Goal: Information Seeking & Learning: Learn about a topic

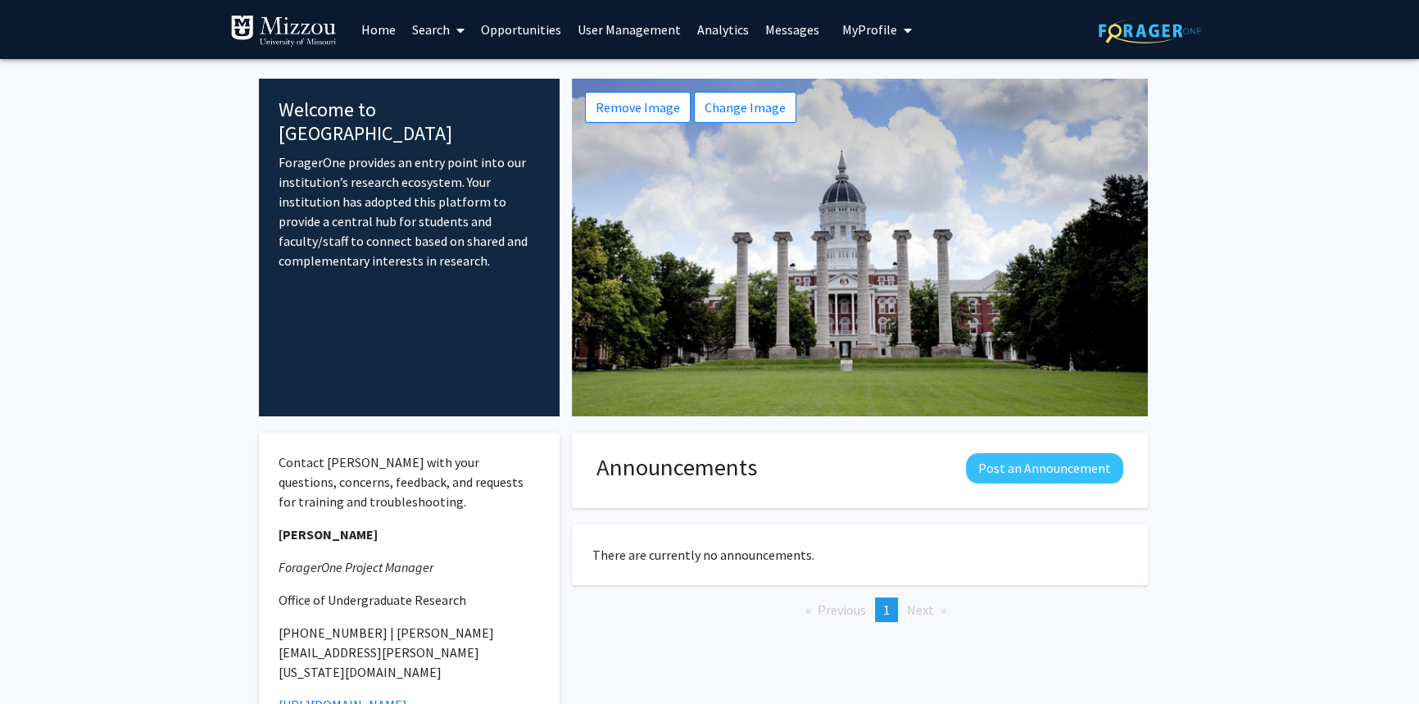
click at [723, 31] on link "Analytics" at bounding box center [723, 29] width 68 height 57
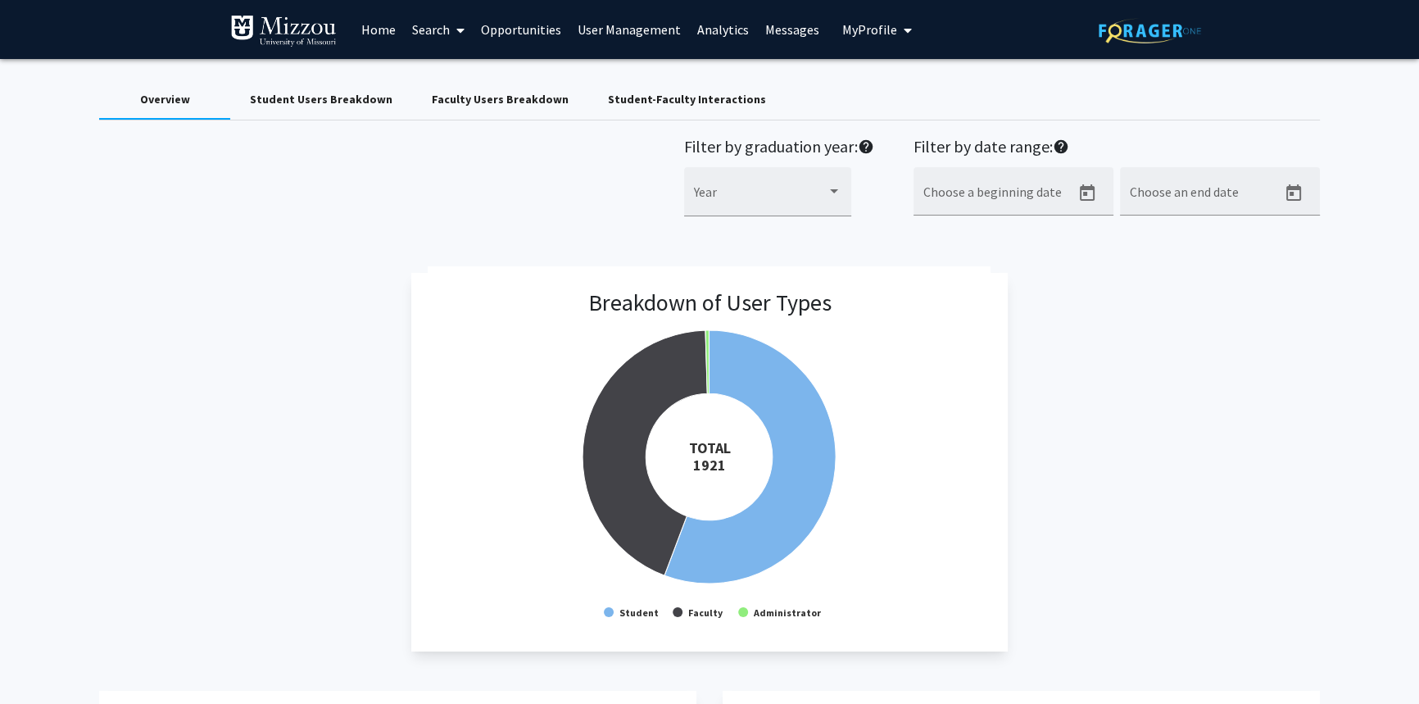
scroll to position [74, 0]
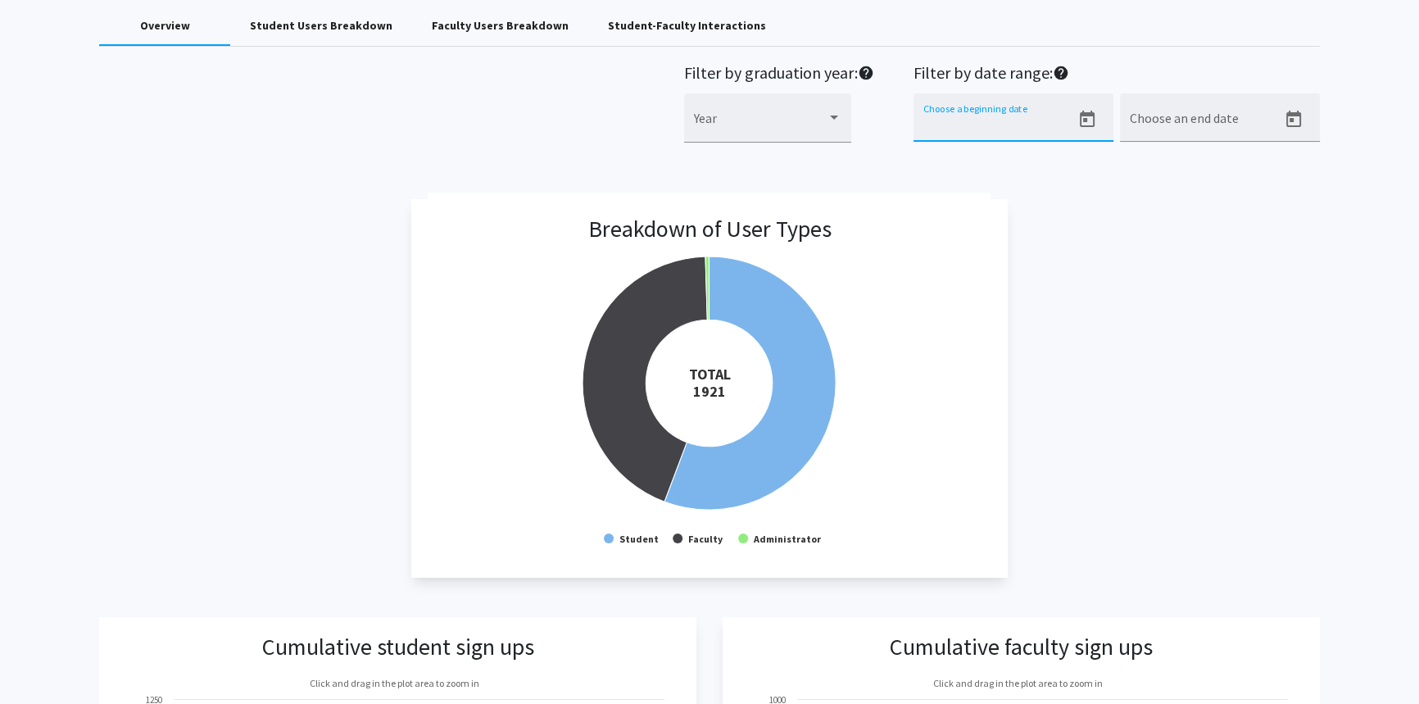
click at [1065, 118] on input "Choose a beginning date" at bounding box center [996, 124] width 147 height 15
click at [1087, 115] on icon "Open calendar" at bounding box center [1087, 120] width 20 height 20
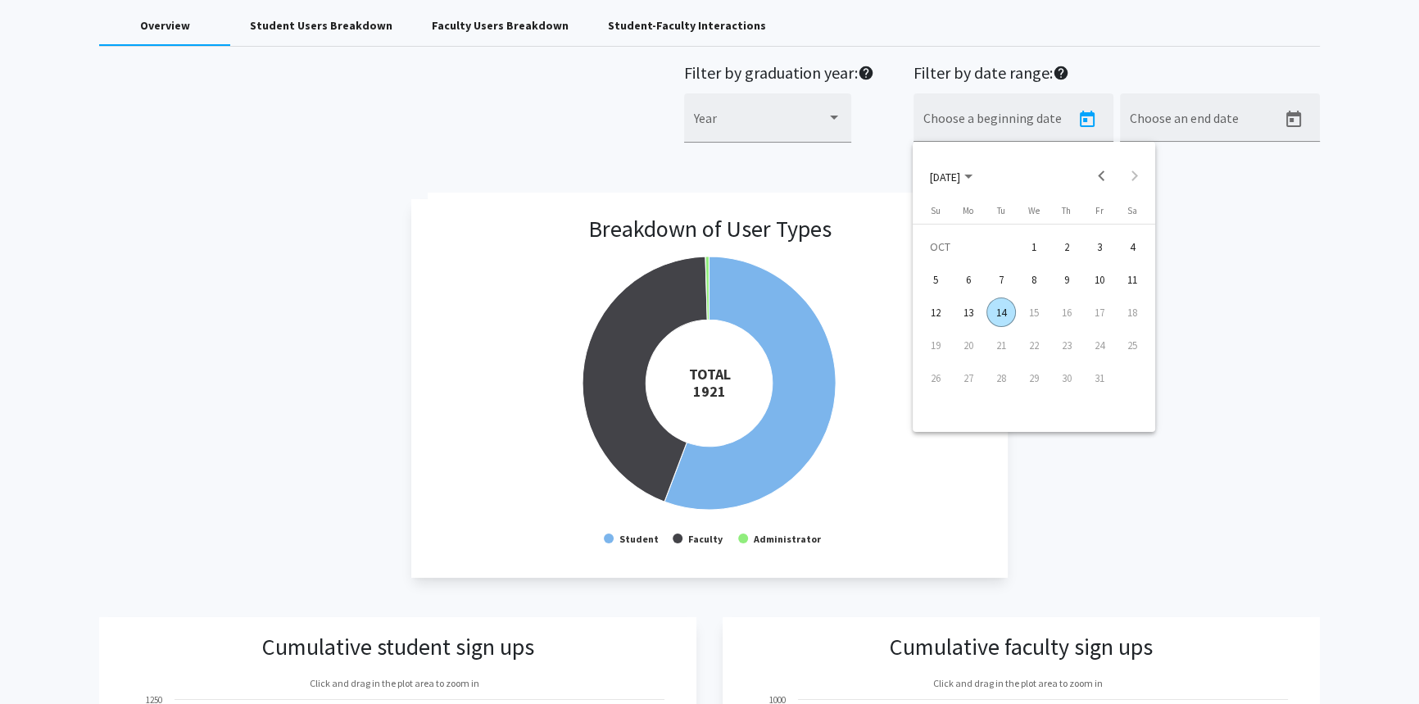
click at [934, 313] on div "12" at bounding box center [935, 311] width 29 height 29
type input "[DATE]"
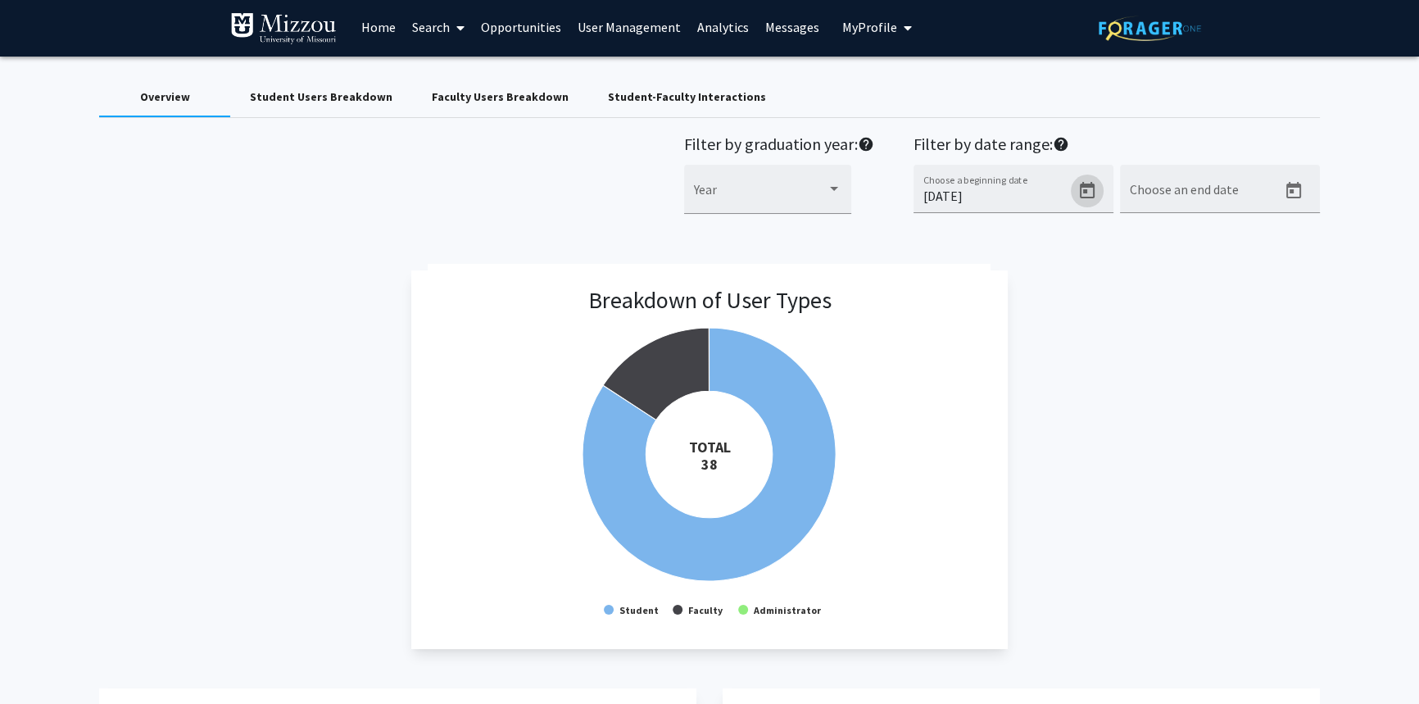
scroll to position [0, 0]
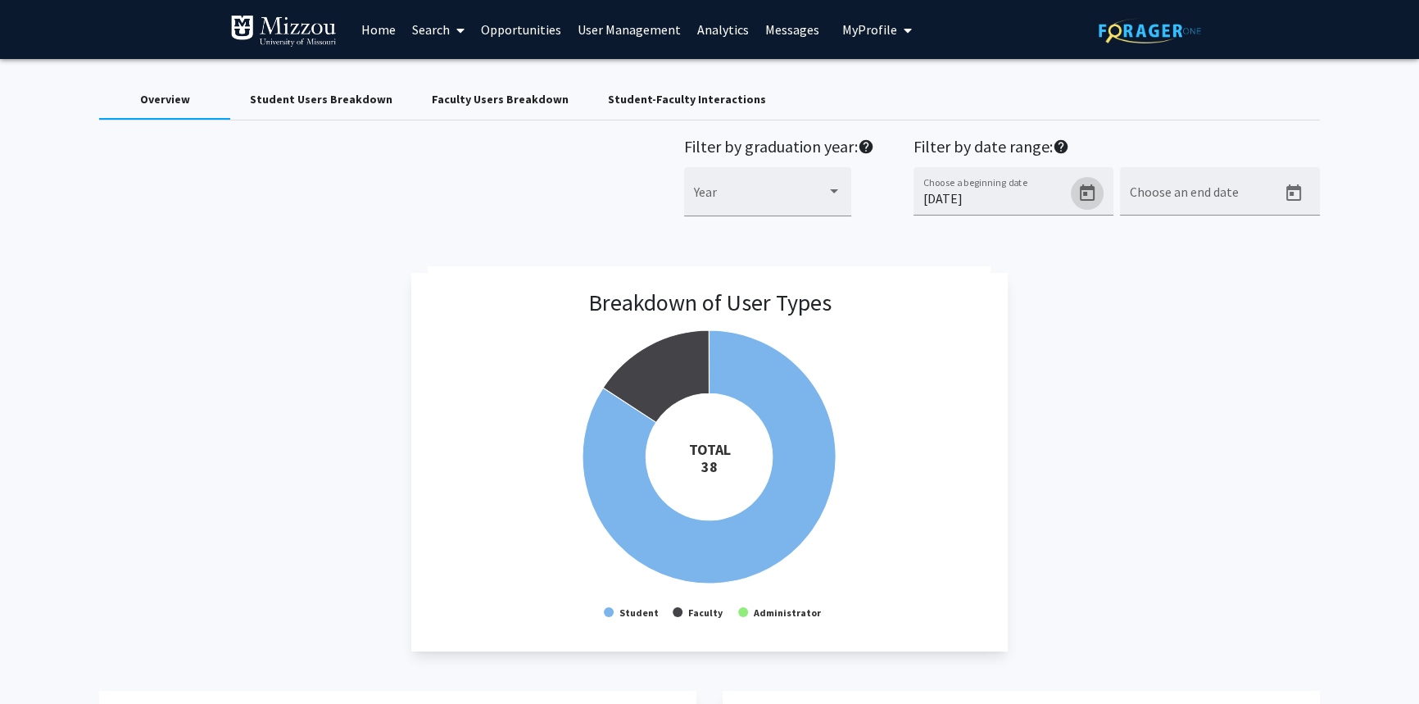
click at [353, 97] on div "Student Users Breakdown" at bounding box center [321, 99] width 143 height 17
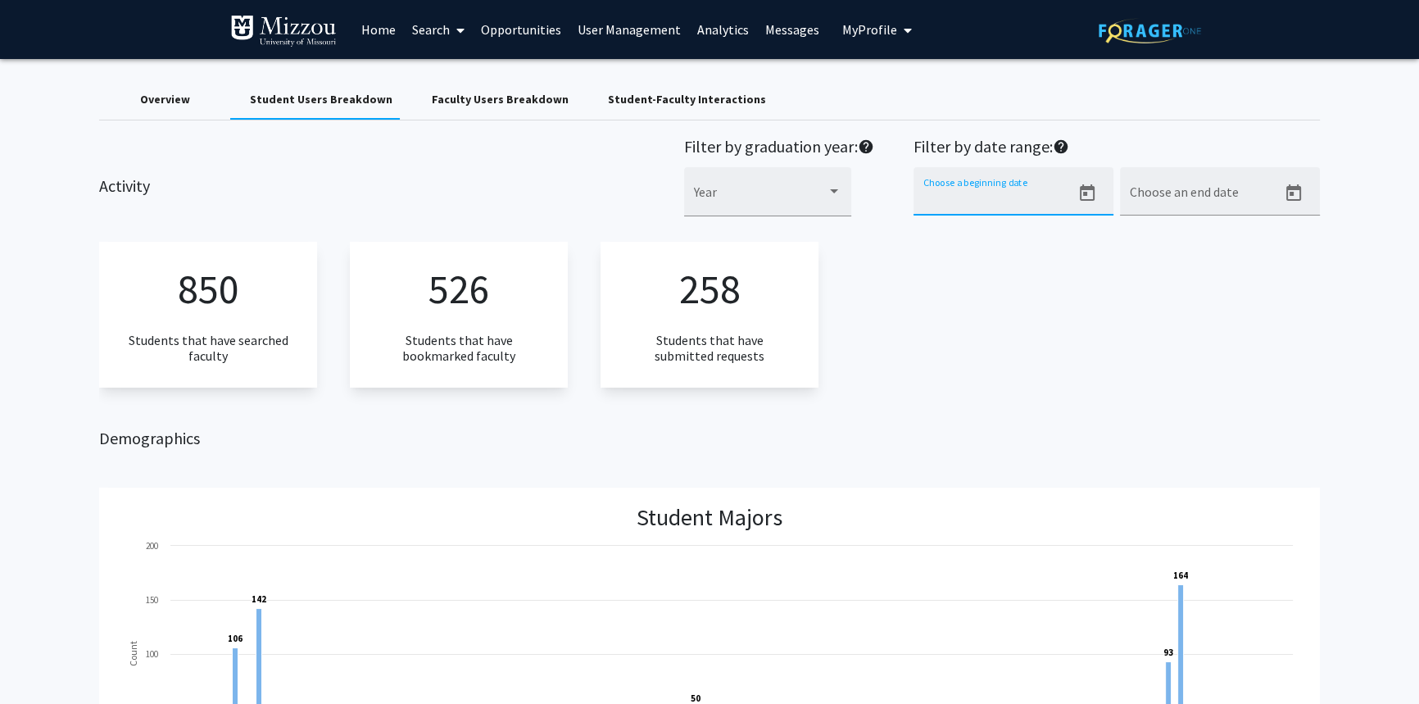
click at [940, 193] on input "Choose a beginning date" at bounding box center [996, 198] width 147 height 15
click at [1080, 193] on icon "Open calendar" at bounding box center [1087, 192] width 15 height 16
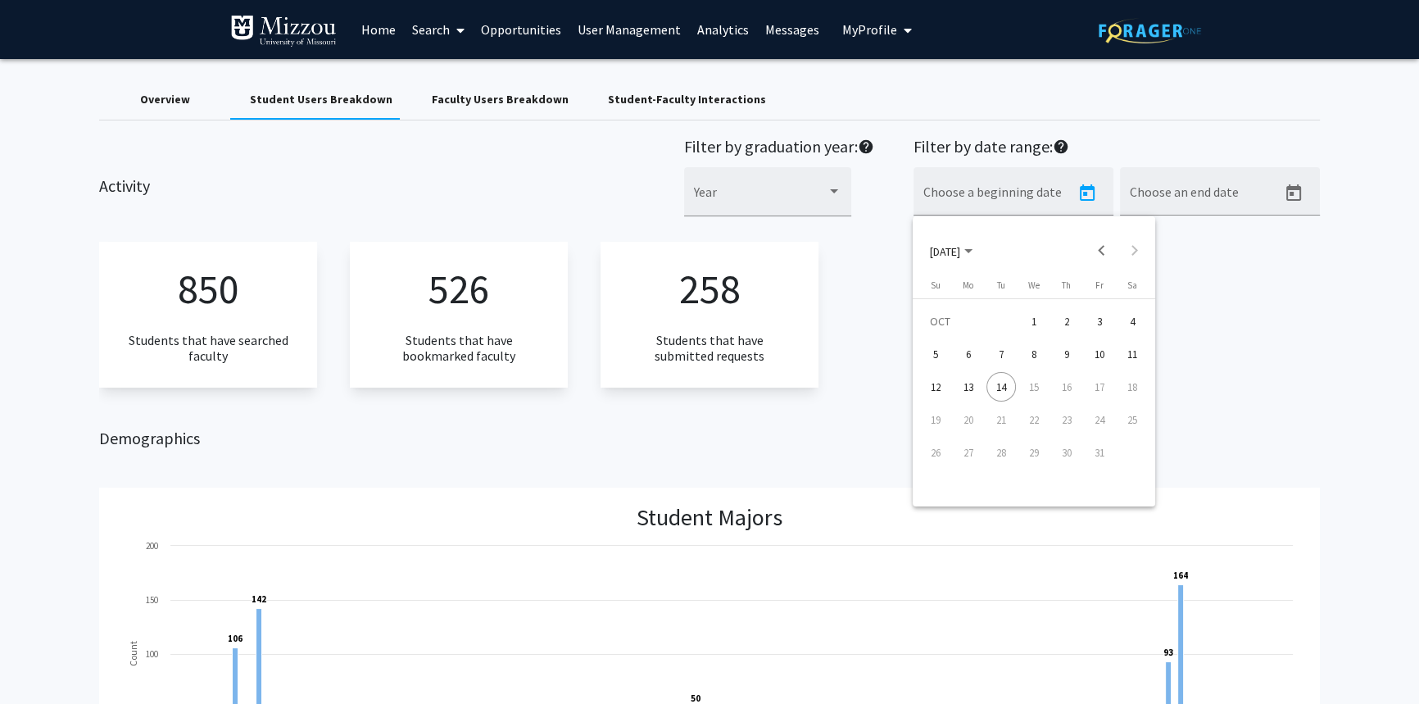
click at [934, 392] on div "12" at bounding box center [935, 386] width 29 height 29
type input "[DATE]"
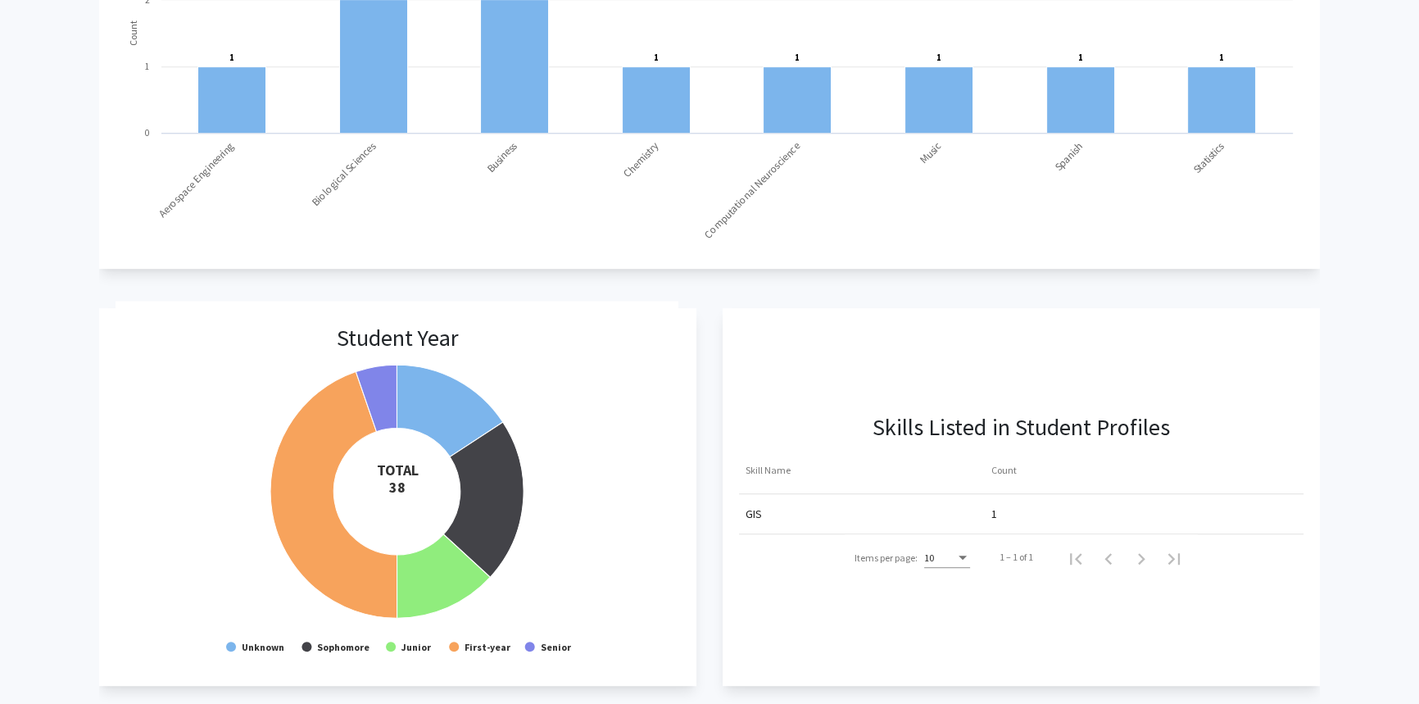
scroll to position [1000, 0]
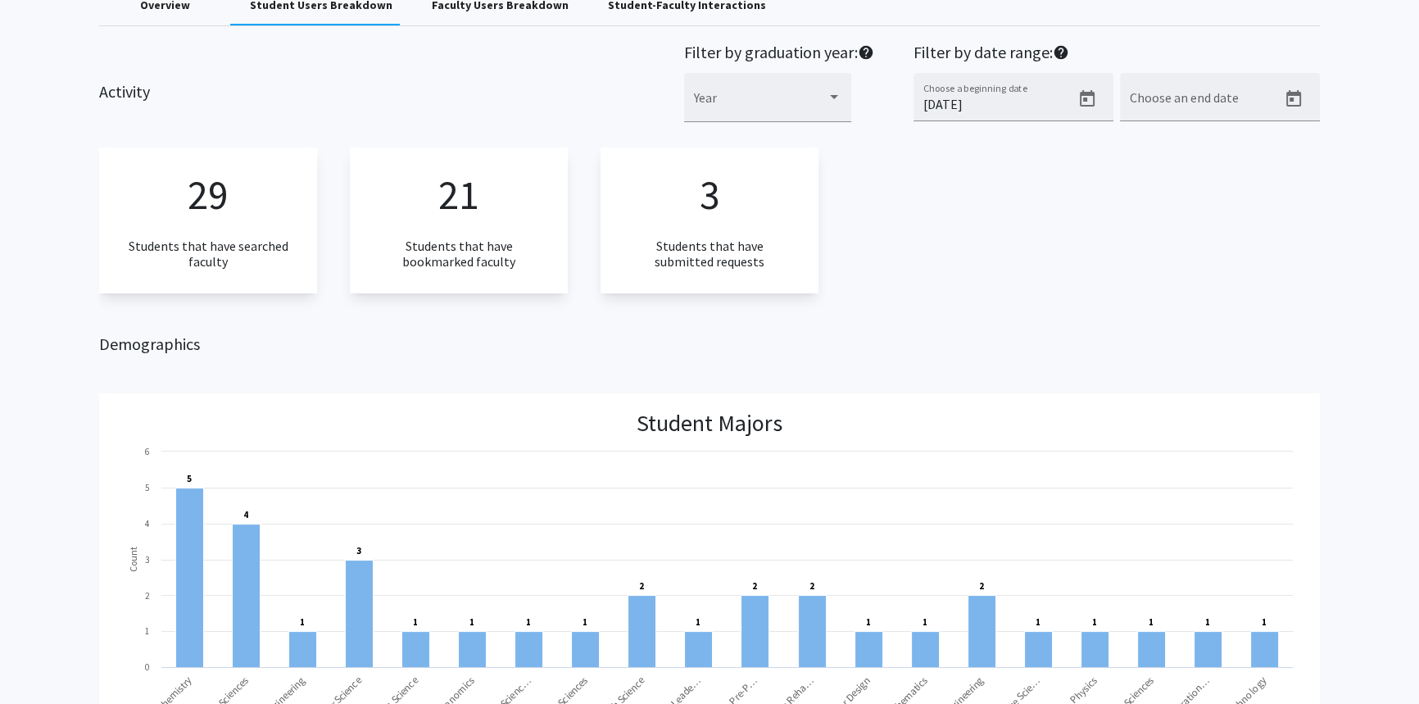
scroll to position [0, 0]
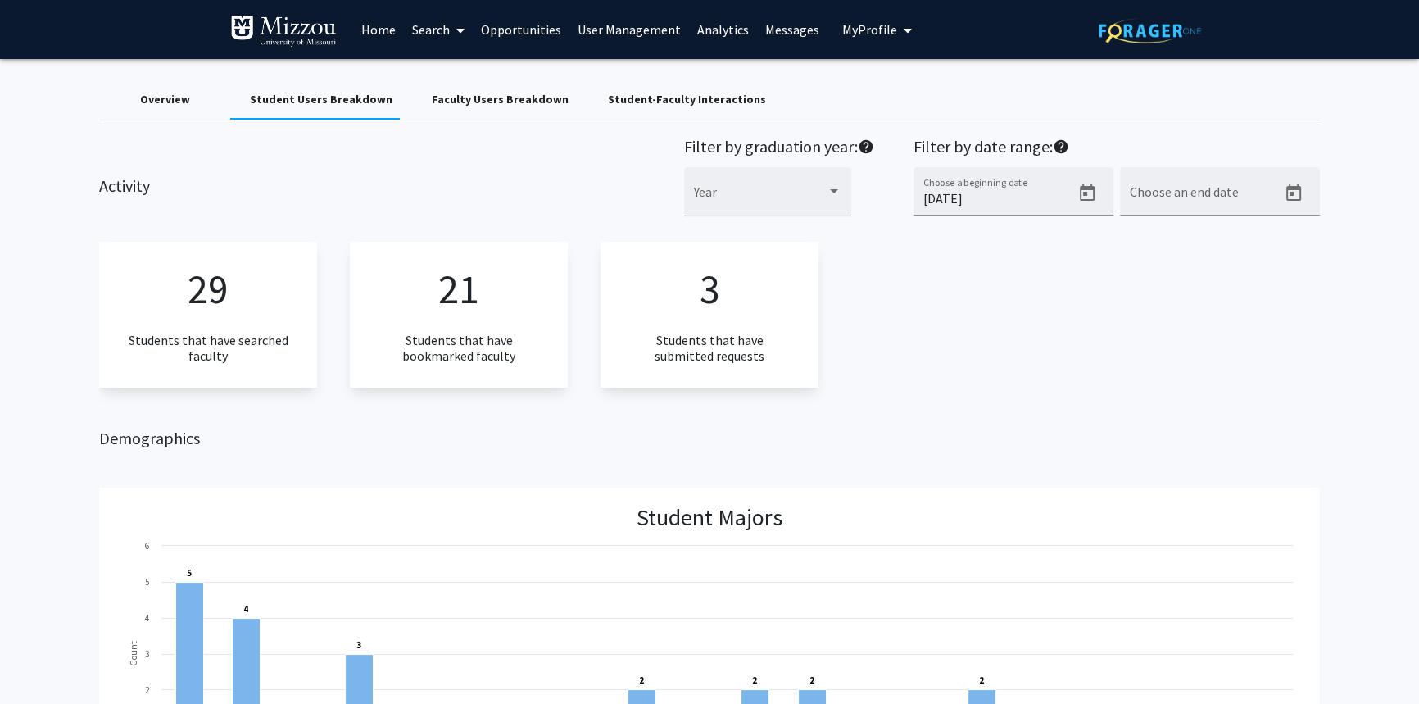
click at [1183, 313] on div "29 Students that have searched faculty 21 Students that have bookmarked faculty…" at bounding box center [709, 314] width 1221 height 145
click at [163, 103] on div "Overview" at bounding box center [165, 99] width 50 height 17
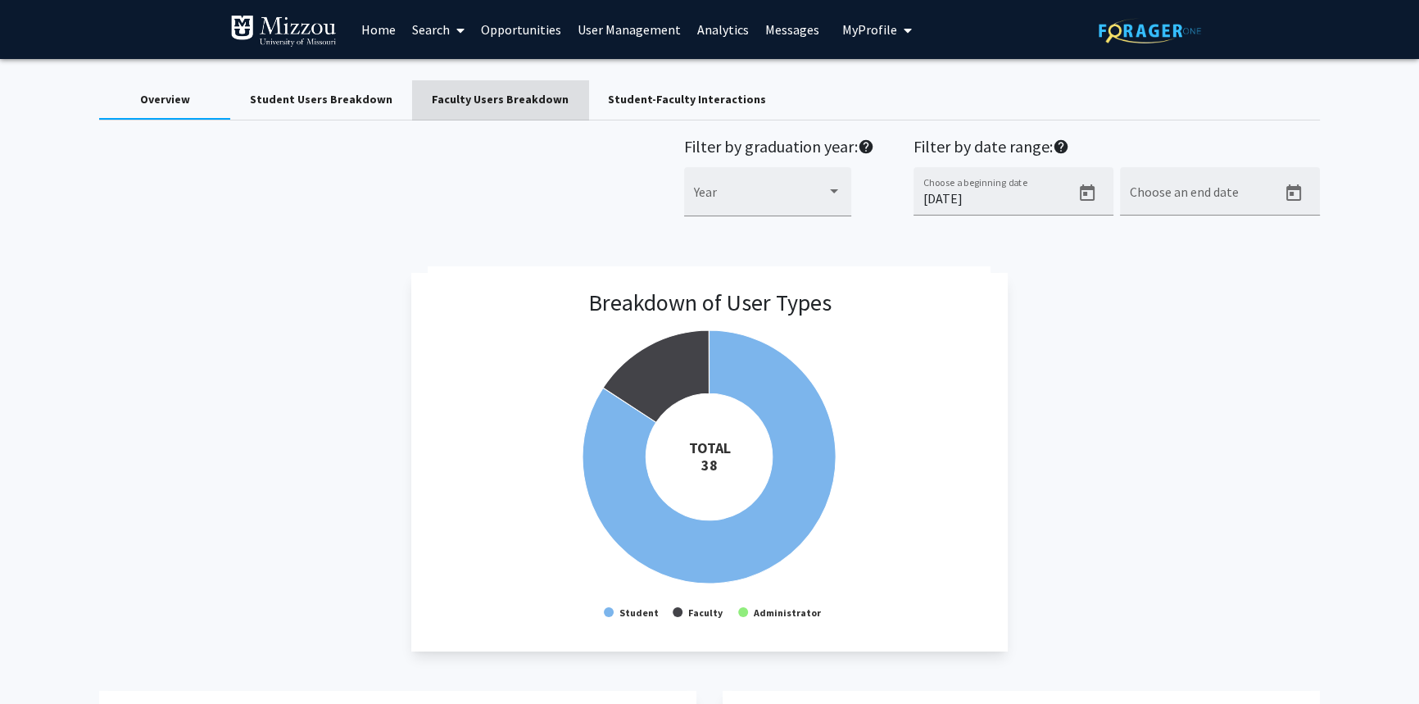
click at [523, 106] on div "Faculty Users Breakdown" at bounding box center [500, 99] width 137 height 17
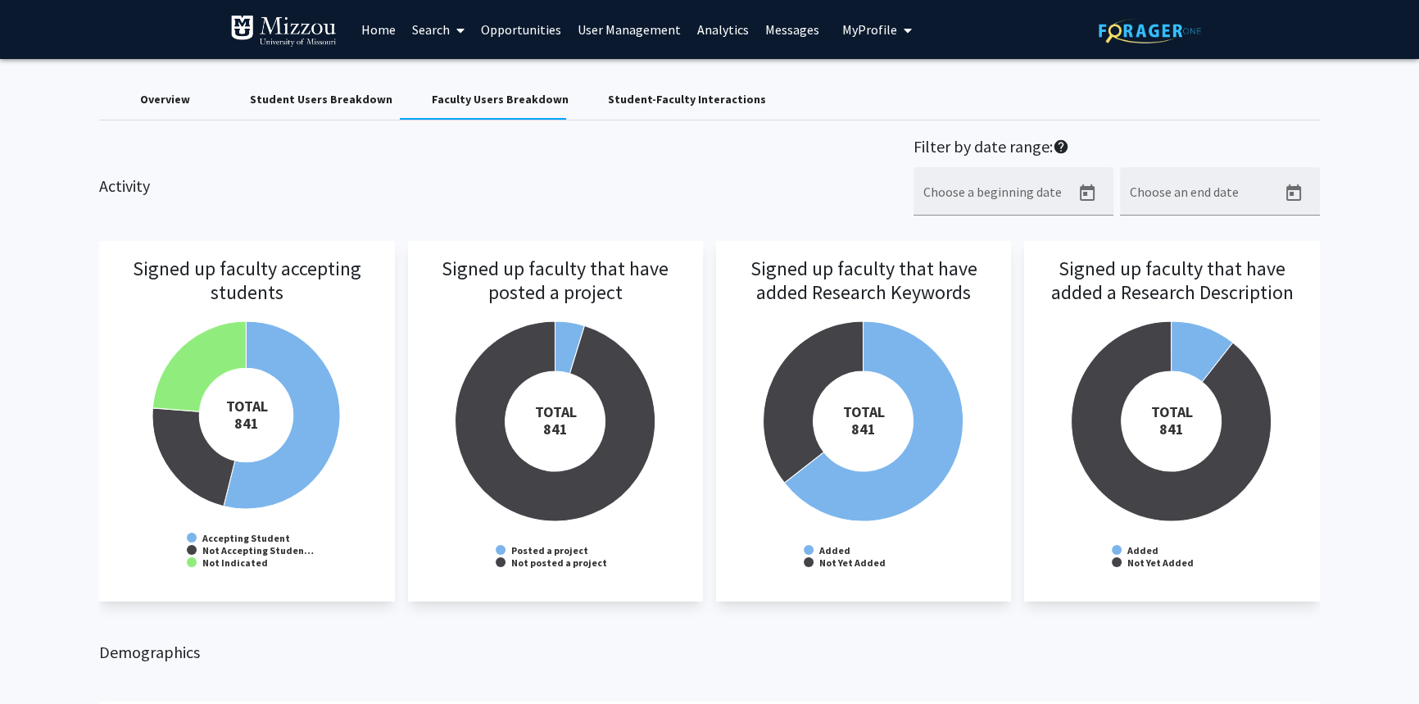
click at [149, 102] on div "Overview" at bounding box center [165, 99] width 50 height 17
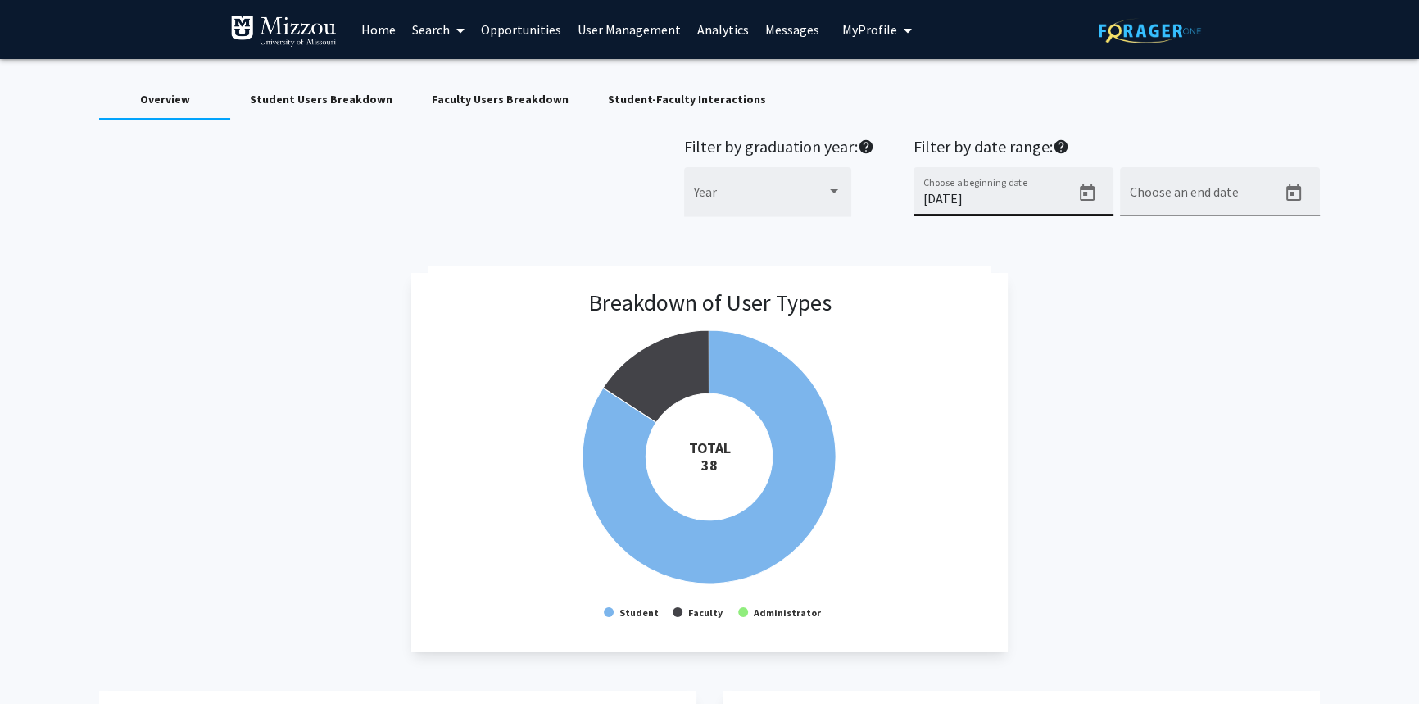
click at [1026, 193] on input "[DATE]" at bounding box center [996, 198] width 147 height 15
drag, startPoint x: 1023, startPoint y: 194, endPoint x: 700, endPoint y: 192, distance: 323.6
click at [700, 192] on div "Filter by graduation year: help Year Filter by date range: help [DATE] Choose a…" at bounding box center [1002, 185] width 636 height 97
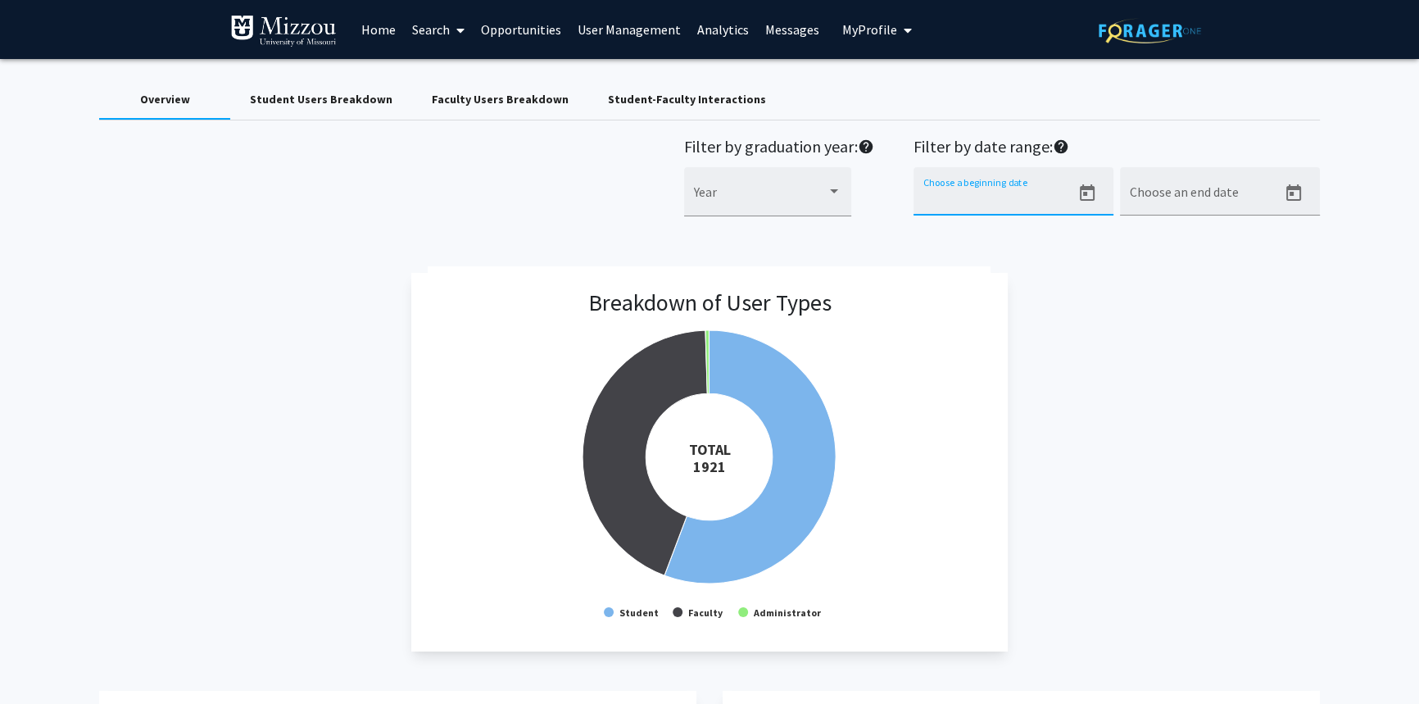
click at [1088, 368] on div "Breakdown of User Types Created with Highcharts 9.3.3 TOTAL ​ 1921 Student Facu…" at bounding box center [709, 462] width 1221 height 378
